Goal: Information Seeking & Learning: Learn about a topic

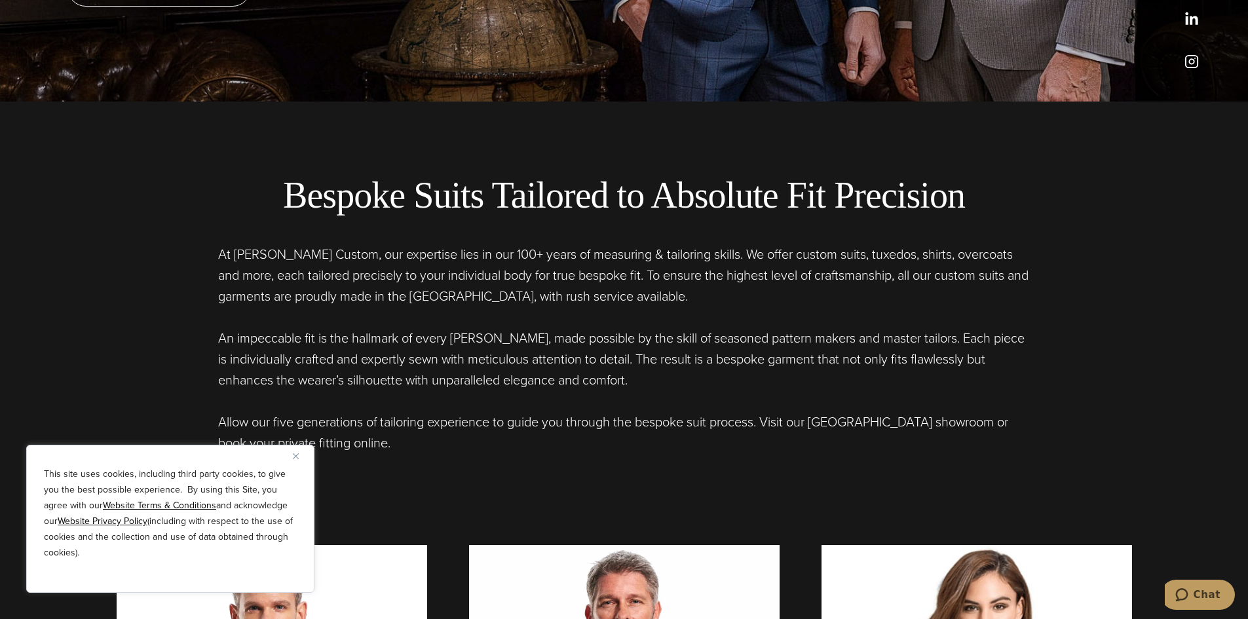
scroll to position [524, 0]
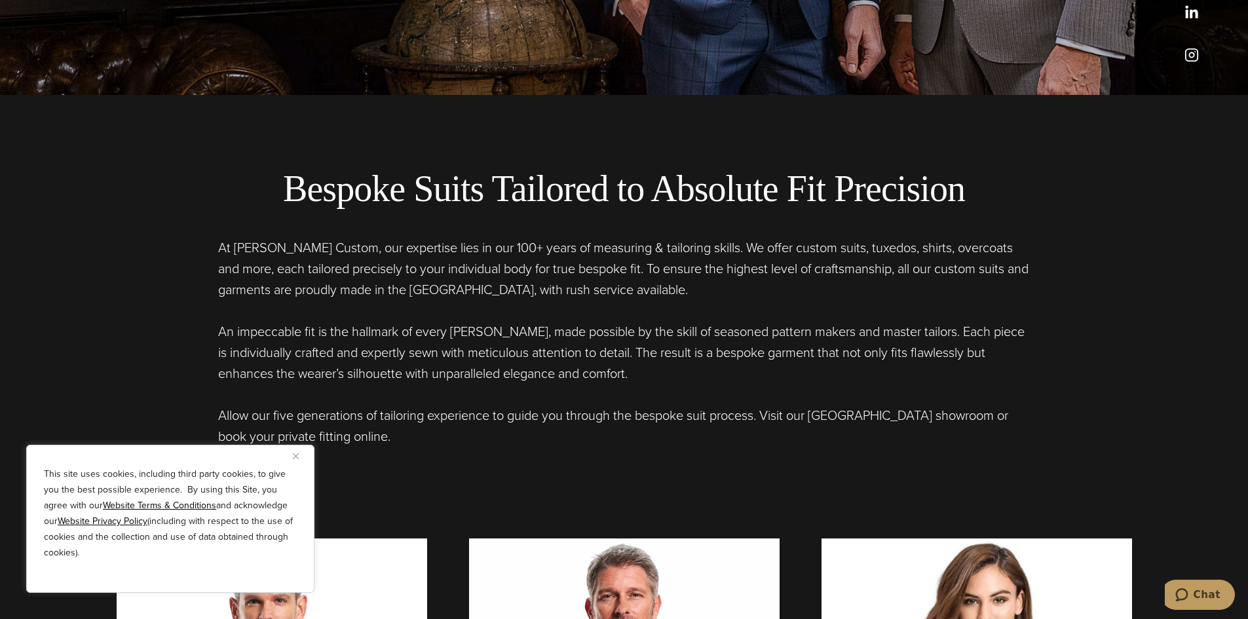
click at [288, 464] on div "This site uses cookies, including third party cookies, to give you the best pos…" at bounding box center [170, 519] width 288 height 148
click at [291, 458] on div "This site uses cookies, including third party cookies, to give you the best pos…" at bounding box center [170, 519] width 288 height 148
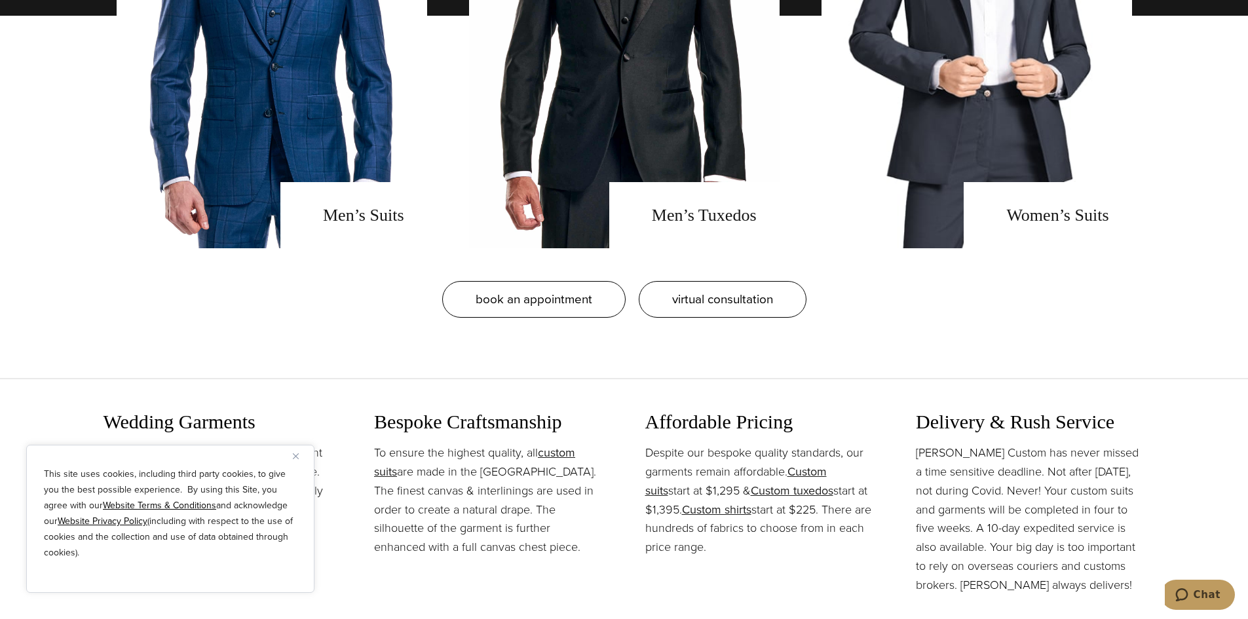
scroll to position [1310, 0]
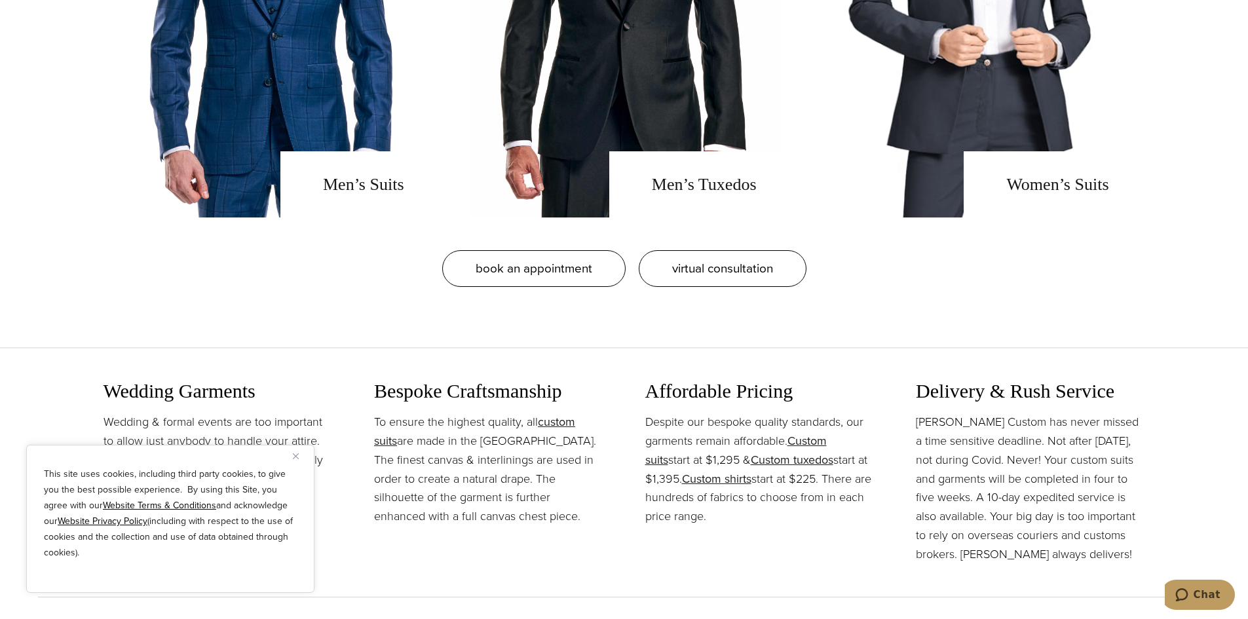
click at [588, 387] on h3 "Bespoke Craftsmanship" at bounding box center [488, 391] width 229 height 24
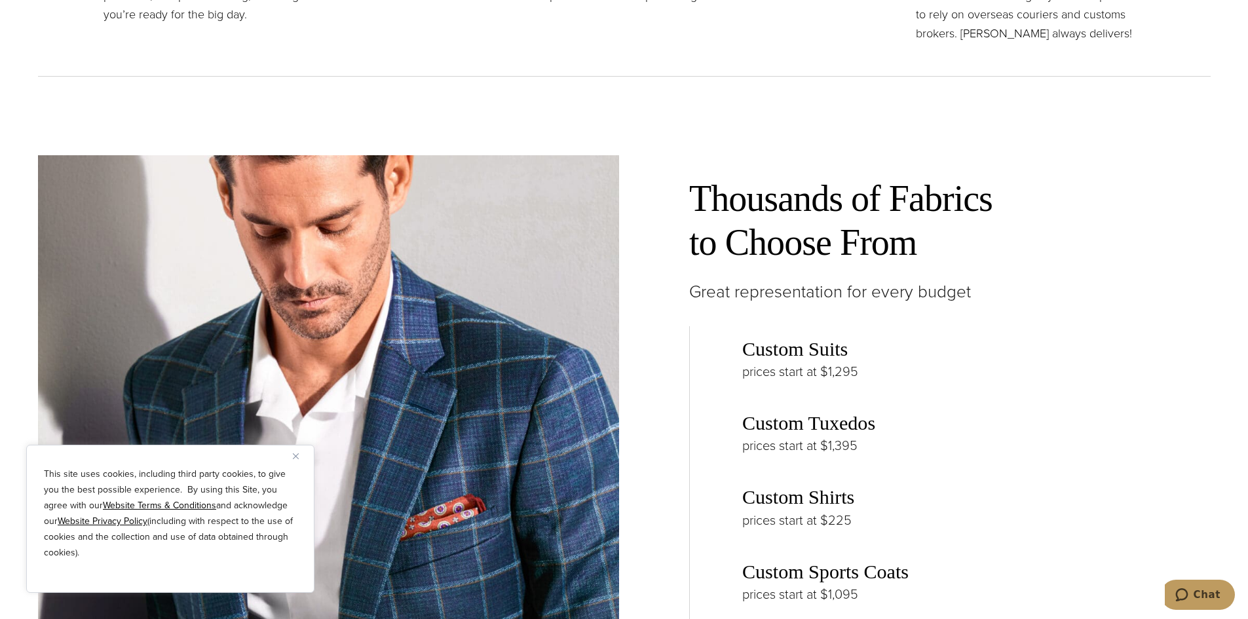
scroll to position [1834, 0]
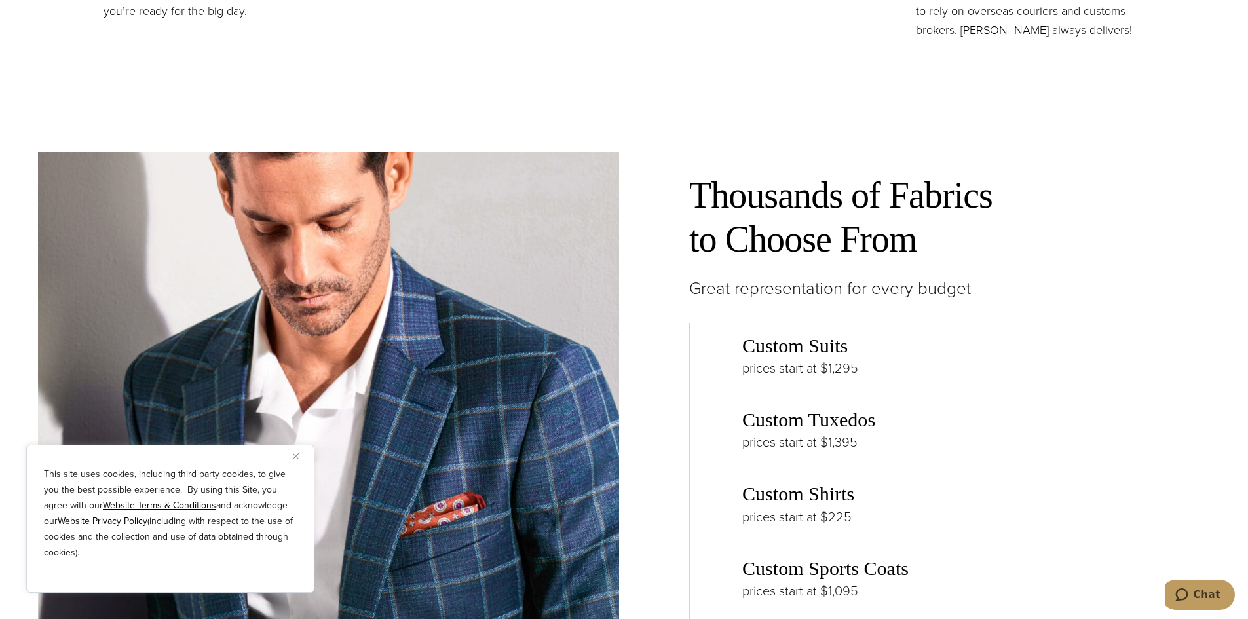
click at [291, 460] on div "This site uses cookies, including third party cookies, to give you the best pos…" at bounding box center [170, 519] width 288 height 148
click at [293, 456] on img "Close" at bounding box center [296, 456] width 6 height 6
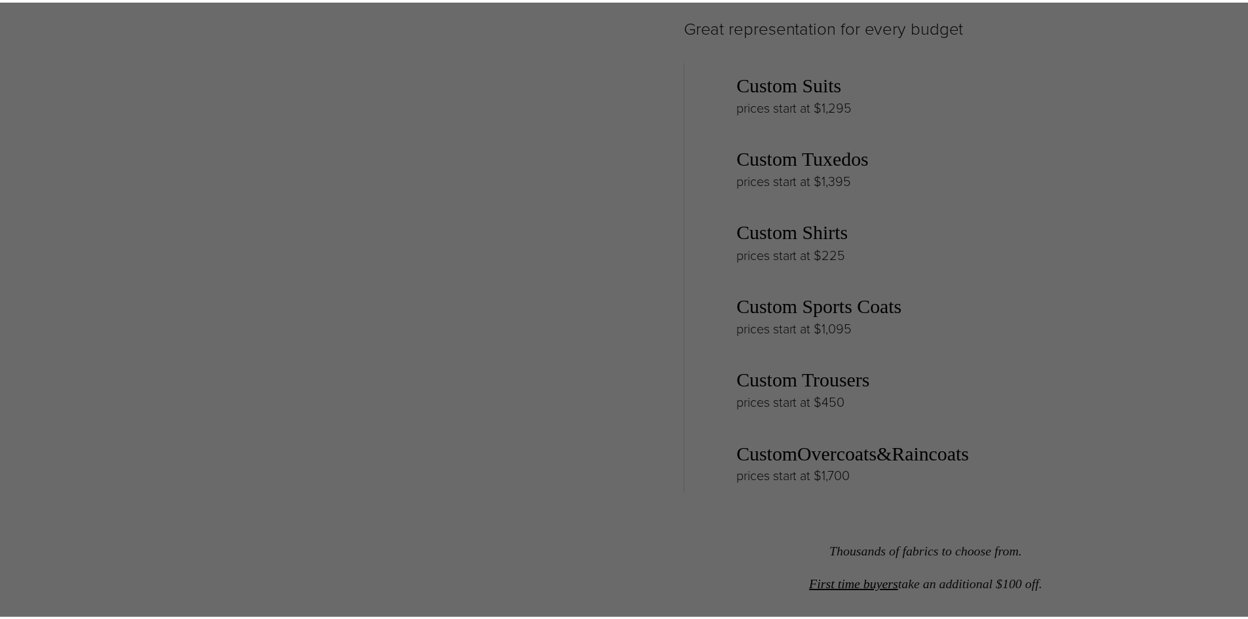
scroll to position [0, 0]
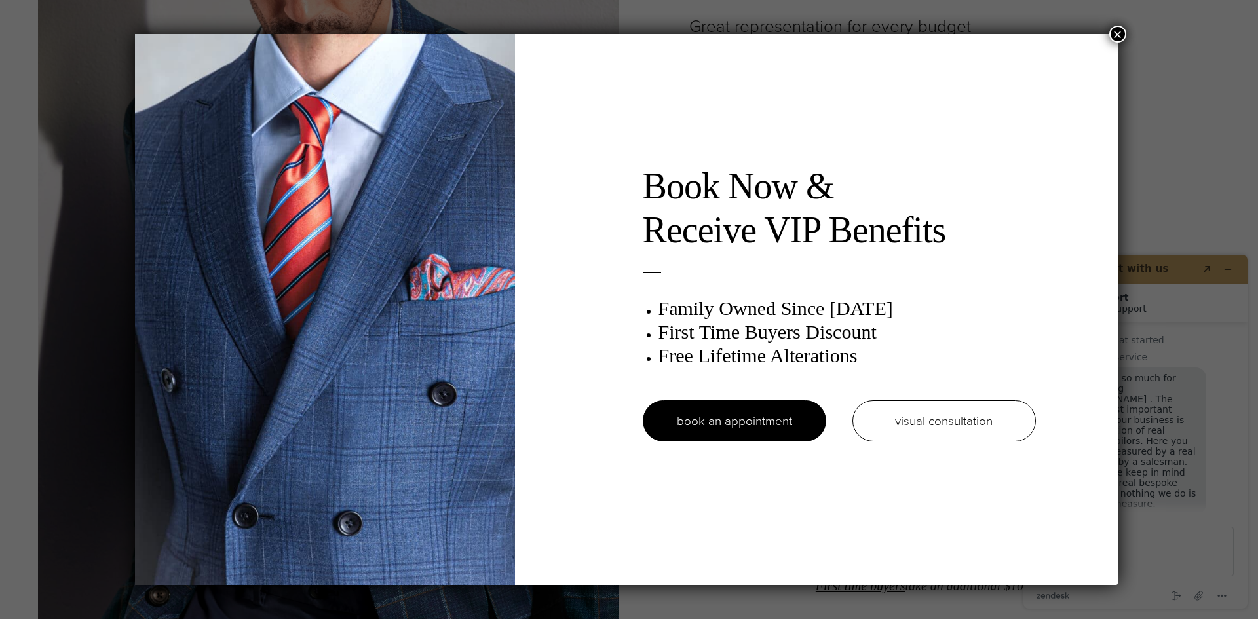
click at [1116, 35] on button "×" at bounding box center [1117, 34] width 17 height 17
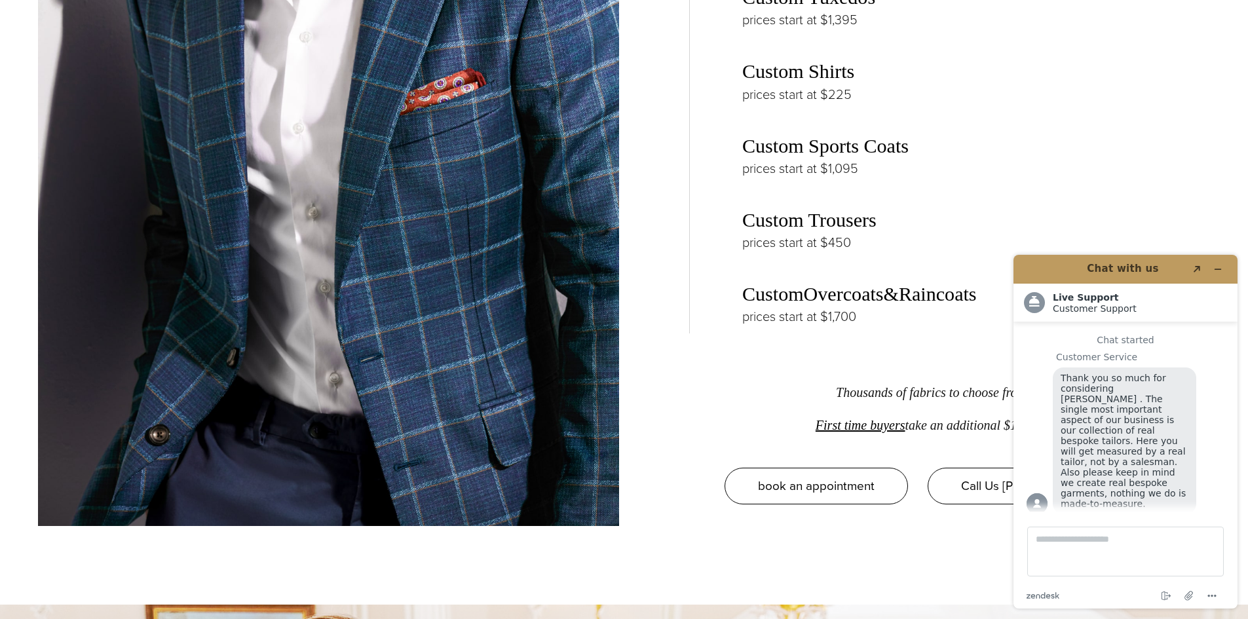
scroll to position [2292, 0]
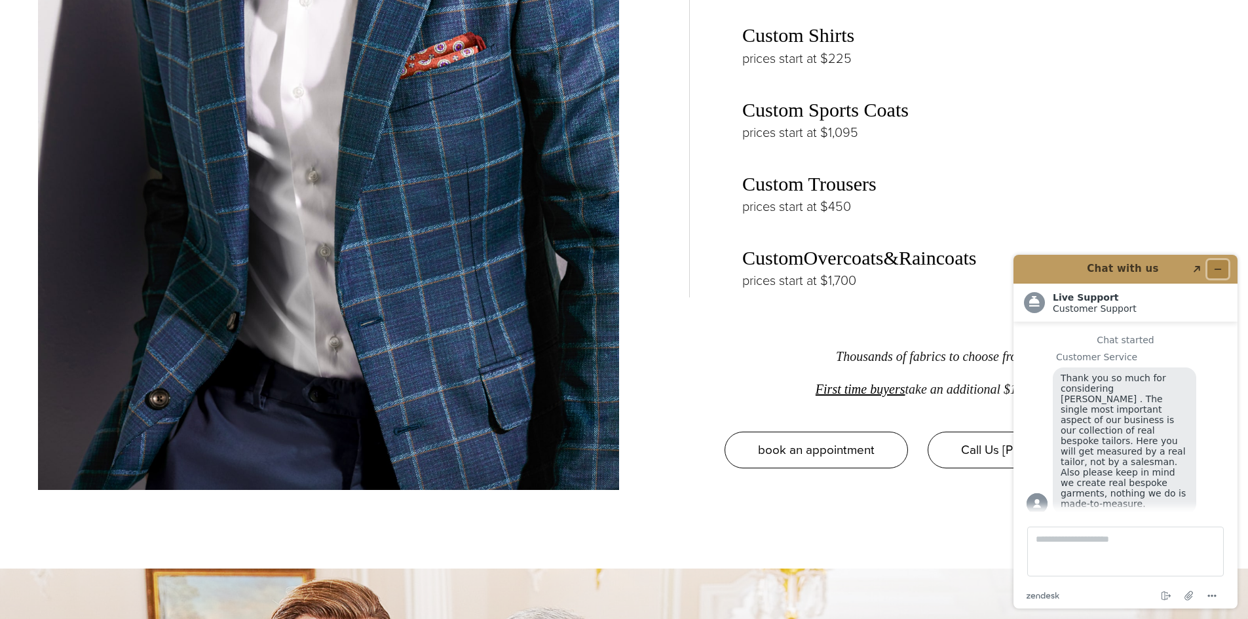
click at [1216, 267] on icon "Minimize widget" at bounding box center [1217, 269] width 9 height 9
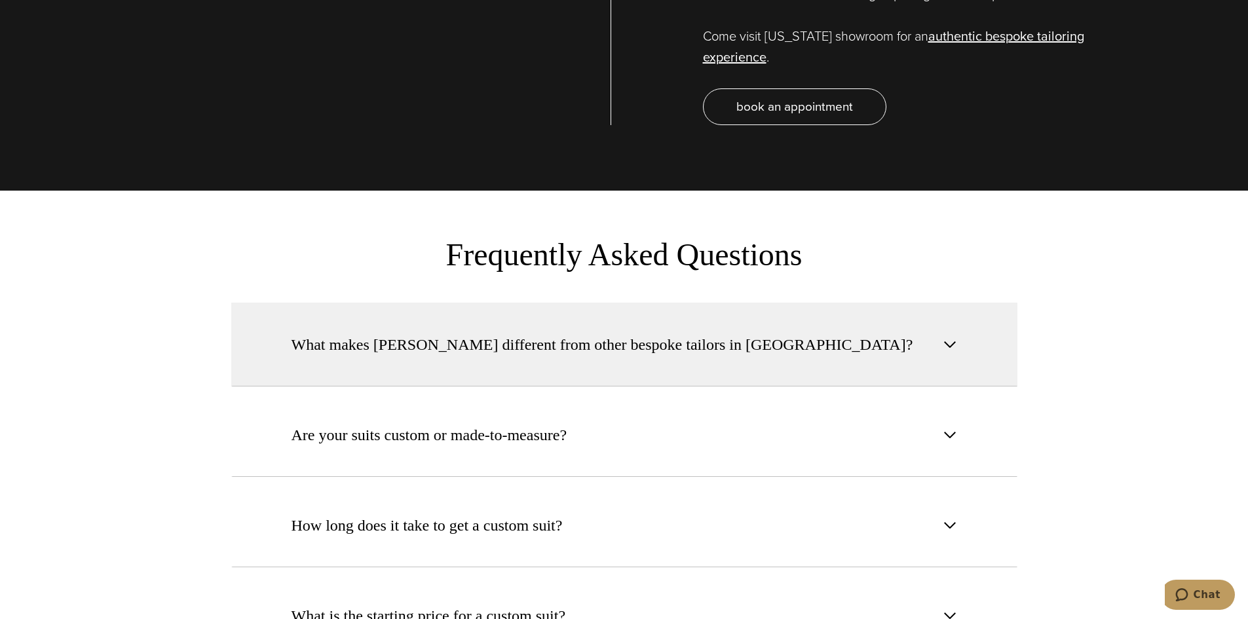
scroll to position [4868, 0]
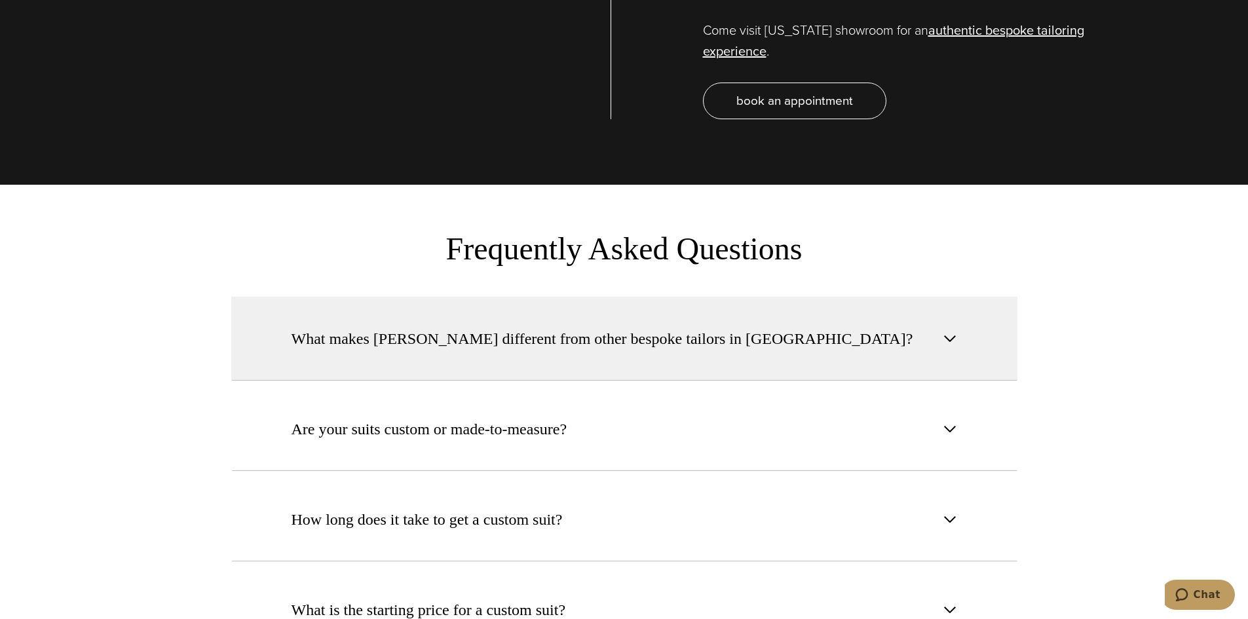
click at [420, 327] on span "What makes [PERSON_NAME] different from other bespoke tailors in [GEOGRAPHIC_DA…" at bounding box center [602, 339] width 622 height 24
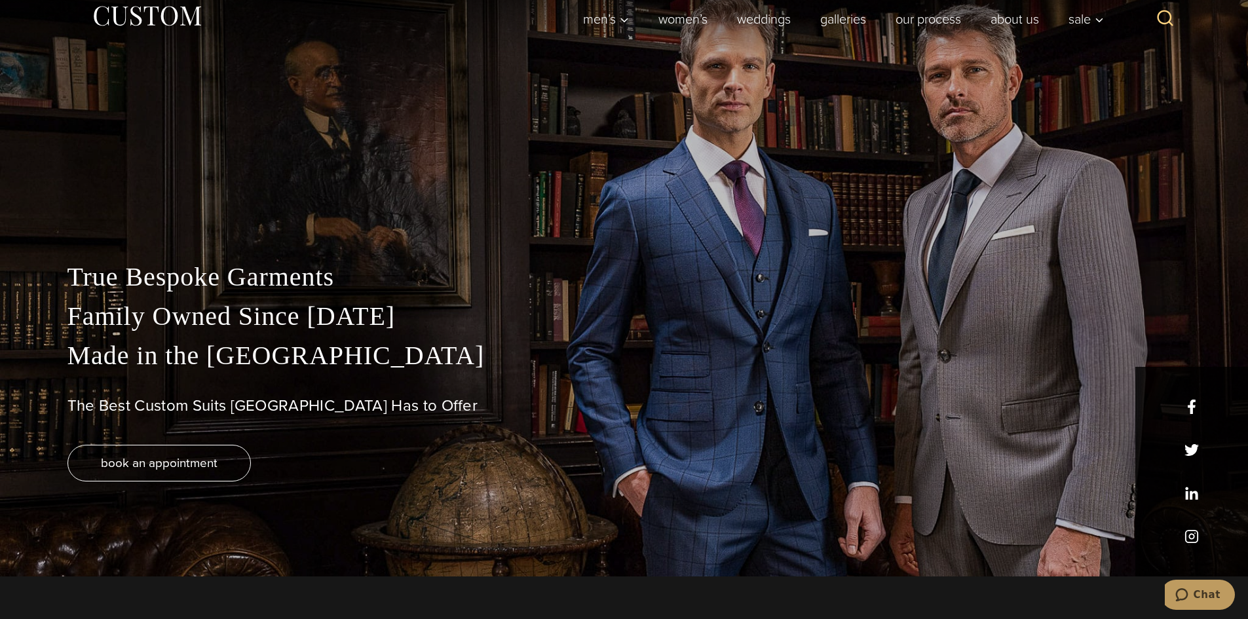
scroll to position [131, 0]
